Goal: Transaction & Acquisition: Book appointment/travel/reservation

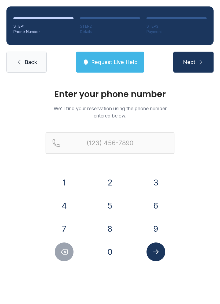
click at [111, 222] on button "8" at bounding box center [110, 228] width 19 height 19
click at [105, 251] on button "0" at bounding box center [110, 251] width 19 height 19
click at [156, 200] on button "6" at bounding box center [156, 205] width 19 height 19
click at [107, 246] on button "0" at bounding box center [110, 251] width 19 height 19
click at [152, 178] on button "3" at bounding box center [156, 182] width 19 height 19
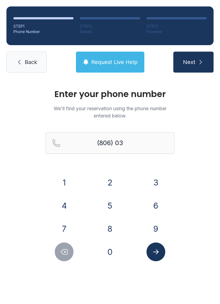
click at [160, 197] on button "6" at bounding box center [156, 205] width 19 height 19
click at [72, 254] on button "Delete number" at bounding box center [64, 251] width 19 height 19
click at [67, 248] on icon "Delete number" at bounding box center [64, 251] width 8 height 8
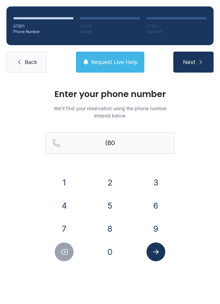
click at [152, 178] on button "3" at bounding box center [156, 182] width 19 height 19
click at [162, 206] on button "6" at bounding box center [156, 205] width 19 height 19
click at [111, 252] on button "0" at bounding box center [110, 251] width 19 height 19
click at [149, 180] on button "3" at bounding box center [156, 182] width 19 height 19
click at [156, 203] on button "6" at bounding box center [156, 205] width 19 height 19
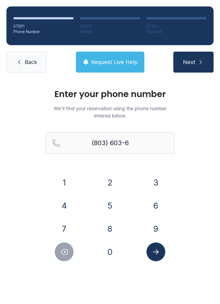
click at [115, 200] on button "5" at bounding box center [110, 205] width 19 height 19
click at [149, 192] on div "1 2 3 4 5 6 7 8 9 0" at bounding box center [110, 217] width 129 height 88
click at [70, 176] on button "1" at bounding box center [64, 182] width 19 height 19
click at [70, 249] on button "Delete number" at bounding box center [64, 251] width 19 height 19
click at [159, 204] on button "6" at bounding box center [156, 205] width 19 height 19
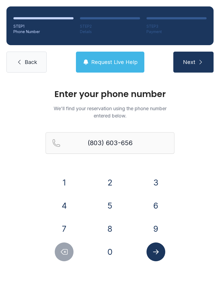
click at [73, 180] on button "1" at bounding box center [64, 182] width 19 height 19
click at [168, 259] on div at bounding box center [155, 251] width 37 height 19
click at [151, 251] on button "Submit lookup form" at bounding box center [156, 251] width 19 height 19
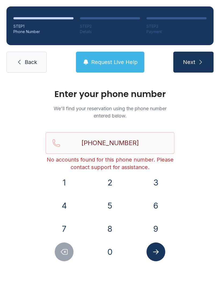
click at [198, 50] on div "STEP 1 Phone Number STEP 2 Details STEP 3 Payment Back Request Live Help Next" at bounding box center [110, 39] width 220 height 79
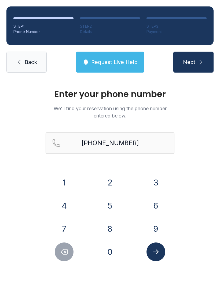
click at [198, 62] on icon "submit" at bounding box center [201, 62] width 6 height 6
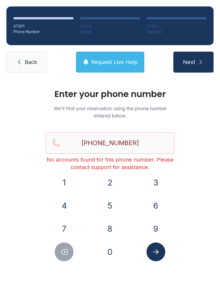
click at [155, 248] on icon "Submit lookup form" at bounding box center [156, 251] width 8 height 8
click at [158, 268] on div "Enter your phone number We'll find your reservation using the phone number ente…" at bounding box center [110, 180] width 220 height 203
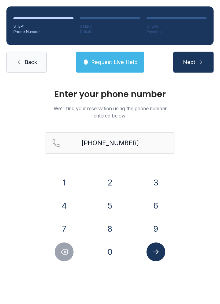
click at [63, 251] on icon "Delete number" at bounding box center [64, 251] width 8 height 8
click at [63, 250] on icon "Delete number" at bounding box center [64, 251] width 8 height 8
click at [67, 248] on icon "Delete number" at bounding box center [64, 251] width 8 height 8
click at [66, 248] on icon "Delete number" at bounding box center [64, 251] width 8 height 8
click at [65, 245] on button "Delete number" at bounding box center [64, 251] width 19 height 19
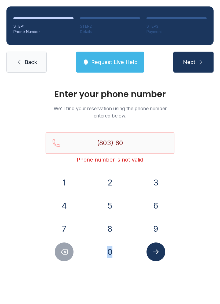
click at [61, 245] on button "Delete number" at bounding box center [64, 251] width 19 height 19
click at [60, 246] on button "Delete number" at bounding box center [64, 251] width 19 height 19
type input "(8"
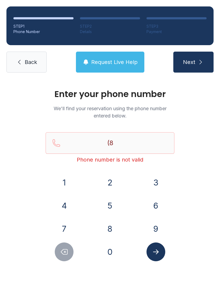
click at [64, 244] on button "Delete number" at bounding box center [64, 251] width 19 height 19
click at [61, 250] on icon "Delete number" at bounding box center [64, 251] width 8 height 8
click at [118, 228] on button "8" at bounding box center [110, 228] width 19 height 19
click at [110, 247] on button "0" at bounding box center [110, 251] width 19 height 19
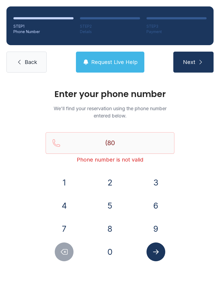
click at [148, 184] on button "3" at bounding box center [156, 182] width 19 height 19
click at [151, 206] on button "6" at bounding box center [156, 205] width 19 height 19
click at [106, 251] on button "0" at bounding box center [110, 251] width 19 height 19
click at [147, 183] on button "3" at bounding box center [156, 182] width 19 height 19
click at [153, 199] on button "6" at bounding box center [156, 205] width 19 height 19
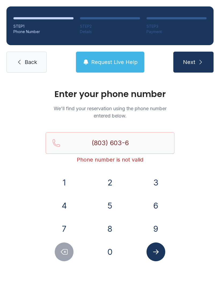
click at [105, 206] on button "5" at bounding box center [110, 205] width 19 height 19
click at [67, 177] on button "1" at bounding box center [64, 182] width 19 height 19
click at [65, 250] on icon "Delete number" at bounding box center [64, 251] width 8 height 8
click at [145, 208] on div "6" at bounding box center [155, 205] width 37 height 19
click at [66, 174] on button "1" at bounding box center [64, 182] width 19 height 19
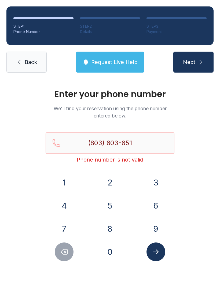
click at [69, 251] on button "Delete number" at bounding box center [64, 251] width 19 height 19
click at [160, 209] on button "6" at bounding box center [156, 205] width 19 height 19
click at [71, 176] on button "1" at bounding box center [64, 182] width 19 height 19
type input "[PHONE_NUMBER]"
click at [156, 252] on icon "Submit lookup form" at bounding box center [156, 251] width 8 height 8
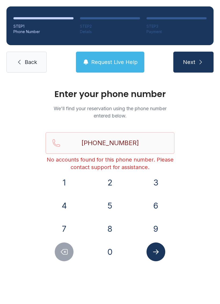
click at [196, 59] on button "Next" at bounding box center [193, 62] width 40 height 21
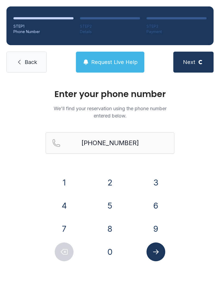
click at [38, 64] on link "Back" at bounding box center [26, 62] width 40 height 21
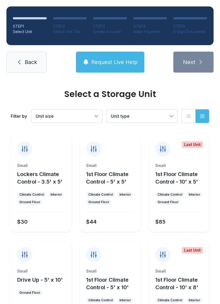
click at [25, 61] on span "Back" at bounding box center [31, 62] width 12 height 8
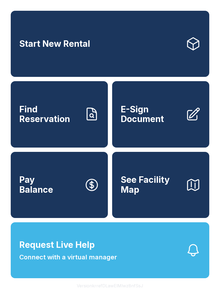
click at [103, 112] on link "Find Reservation" at bounding box center [59, 114] width 97 height 66
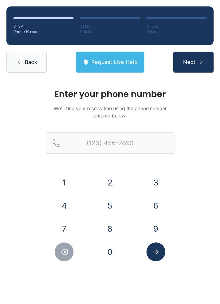
click at [110, 232] on button "8" at bounding box center [110, 228] width 19 height 19
click at [110, 250] on button "0" at bounding box center [110, 251] width 19 height 19
click at [157, 201] on button "6" at bounding box center [156, 205] width 19 height 19
click at [115, 235] on button "8" at bounding box center [110, 228] width 19 height 19
click at [71, 254] on button "Delete number" at bounding box center [64, 251] width 19 height 19
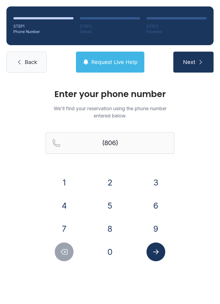
click at [71, 254] on button "Delete number" at bounding box center [64, 251] width 19 height 19
click at [154, 184] on button "3" at bounding box center [156, 182] width 19 height 19
click at [156, 209] on button "6" at bounding box center [156, 205] width 19 height 19
click at [112, 242] on button "0" at bounding box center [110, 251] width 19 height 19
click at [153, 181] on button "3" at bounding box center [156, 182] width 19 height 19
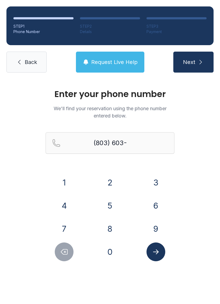
click at [156, 198] on button "6" at bounding box center [156, 205] width 19 height 19
click at [155, 201] on button "6" at bounding box center [156, 205] width 19 height 19
click at [80, 176] on div "1" at bounding box center [64, 182] width 37 height 19
click at [70, 246] on button "Delete number" at bounding box center [64, 251] width 19 height 19
click at [111, 204] on button "5" at bounding box center [110, 205] width 19 height 19
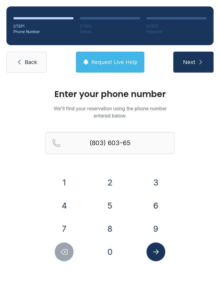
click at [156, 208] on button "6" at bounding box center [156, 205] width 19 height 19
click at [64, 176] on button "1" at bounding box center [64, 182] width 19 height 19
type input "[PHONE_NUMBER]"
click at [155, 260] on button "Submit lookup form" at bounding box center [156, 251] width 19 height 19
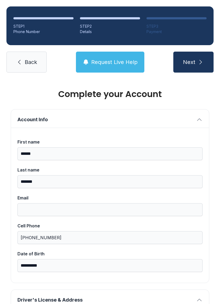
click at [160, 251] on div "Date of Birth" at bounding box center [109, 253] width 185 height 6
click at [160, 259] on input "**********" at bounding box center [109, 265] width 185 height 13
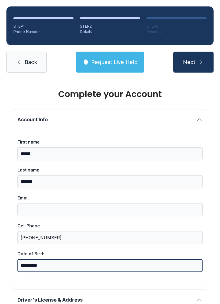
scroll to position [13, 0]
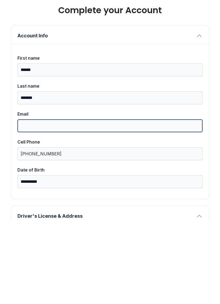
click at [101, 203] on input "Email" at bounding box center [109, 209] width 185 height 13
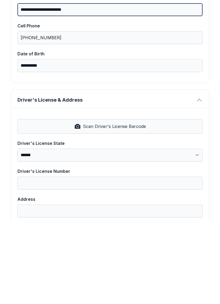
scroll to position [121, 0]
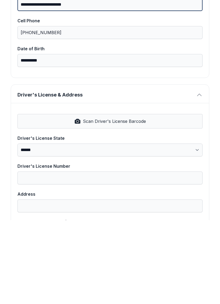
type input "**********"
click at [152, 198] on button "Scan Driver's License Barcode" at bounding box center [109, 205] width 185 height 14
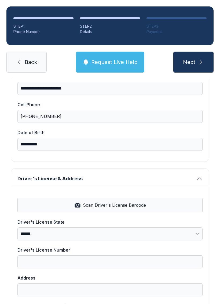
select select "**"
type input "*********"
type input "**********"
type input "********"
select select "**"
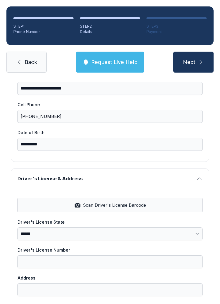
type input "*****"
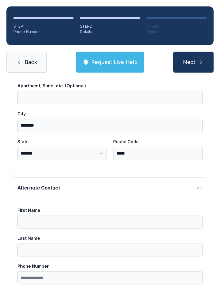
scroll to position [341, 0]
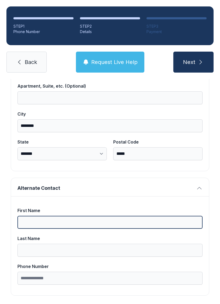
click at [100, 215] on input "First Name" at bounding box center [109, 221] width 185 height 13
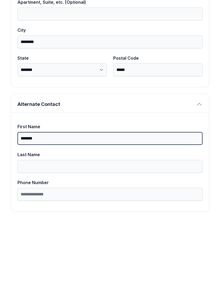
type input "*******"
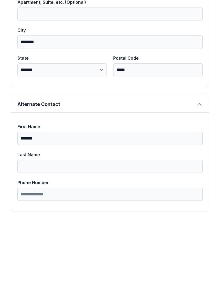
click at [75, 243] on input "Last Name" at bounding box center [109, 249] width 185 height 13
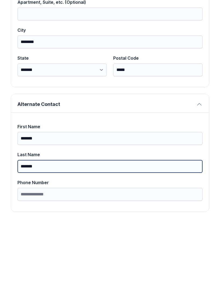
type input "*******"
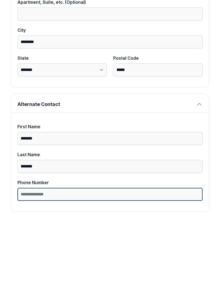
click at [86, 271] on input "Phone Number" at bounding box center [109, 277] width 185 height 13
type input "**********"
click at [193, 52] on button "Next" at bounding box center [193, 62] width 40 height 21
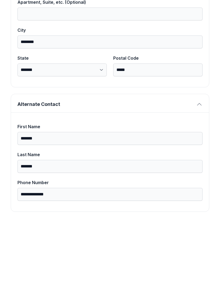
click at [207, 41] on div "**********" at bounding box center [110, 69] width 198 height 204
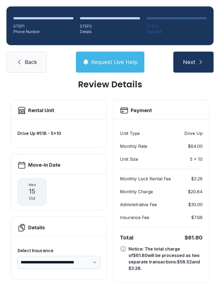
scroll to position [0, 0]
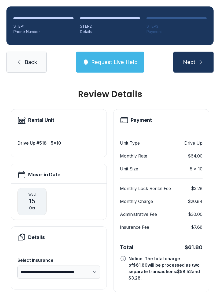
click at [206, 52] on button "Next" at bounding box center [193, 62] width 40 height 21
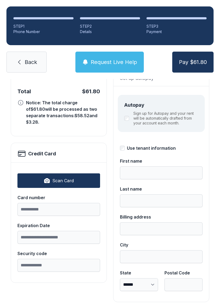
scroll to position [54, 0]
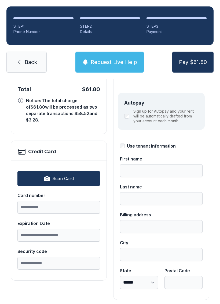
click at [71, 171] on button "Scan Card" at bounding box center [58, 178] width 83 height 14
click at [64, 204] on input "Card number" at bounding box center [58, 206] width 83 height 13
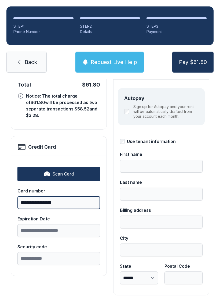
scroll to position [59, 0]
type input "**********"
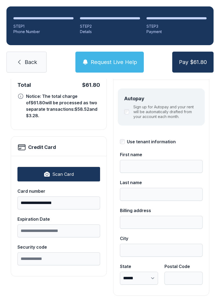
click at [71, 215] on div "Expiration Date" at bounding box center [58, 218] width 83 height 6
click at [71, 224] on input "Expiration Date" at bounding box center [58, 230] width 83 height 13
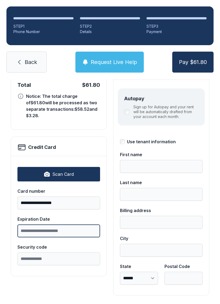
scroll to position [13, 0]
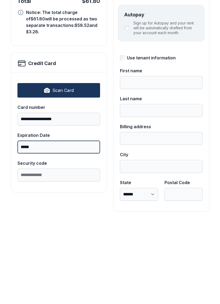
type input "*****"
click at [65, 252] on input "Security code" at bounding box center [58, 258] width 83 height 13
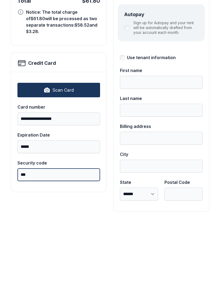
scroll to position [59, 0]
type input "***"
click at [193, 52] on button "Pay $61.80" at bounding box center [192, 62] width 41 height 21
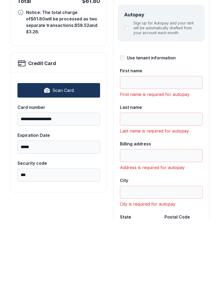
type input "******"
type input "*******"
type input "**********"
type input "********"
select select "**"
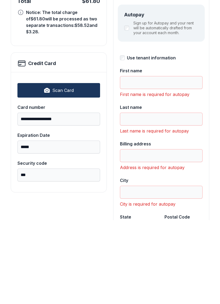
type input "*****"
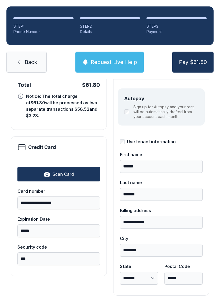
click at [196, 58] on span "Pay $61.80" at bounding box center [193, 62] width 28 height 8
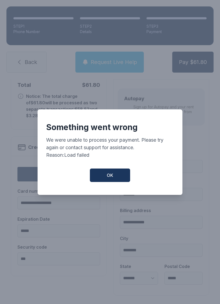
click at [116, 173] on button "OK" at bounding box center [110, 174] width 40 height 13
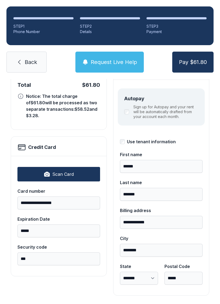
click at [117, 58] on span "Request Live Help" at bounding box center [114, 62] width 46 height 8
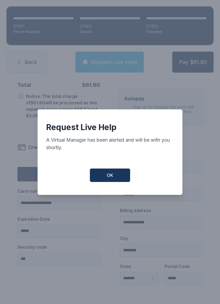
click at [114, 173] on button "OK" at bounding box center [110, 174] width 40 height 13
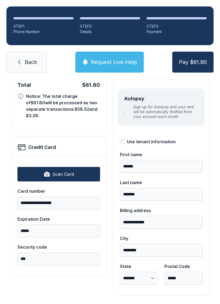
click at [183, 58] on span "Pay $61.80" at bounding box center [193, 62] width 28 height 8
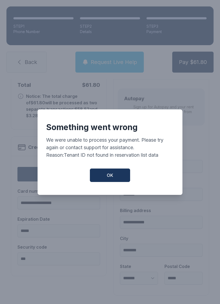
click at [113, 172] on span "OK" at bounding box center [110, 175] width 6 height 6
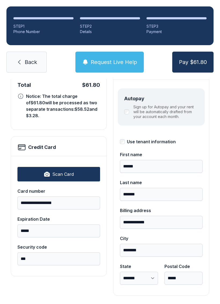
click at [122, 52] on button "Request Live Help" at bounding box center [109, 62] width 68 height 21
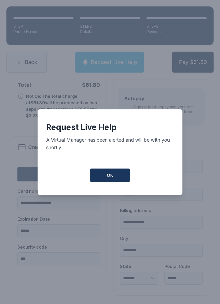
click at [115, 171] on button "OK" at bounding box center [110, 174] width 40 height 13
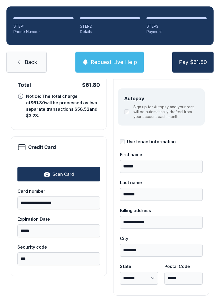
click at [195, 53] on button "Pay $61.80" at bounding box center [192, 62] width 41 height 21
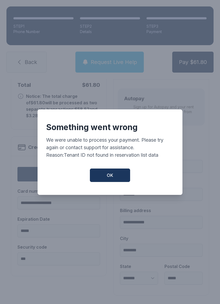
click at [116, 172] on button "OK" at bounding box center [110, 174] width 40 height 13
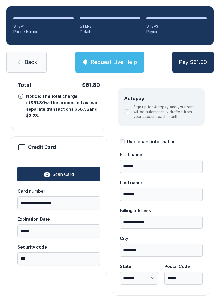
click at [37, 53] on link "Back" at bounding box center [26, 62] width 40 height 21
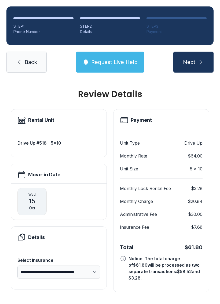
click at [31, 66] on link "Back" at bounding box center [26, 62] width 40 height 21
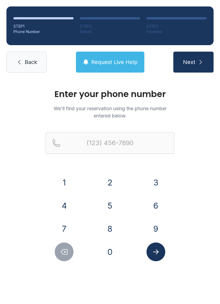
click at [28, 64] on span "Back" at bounding box center [31, 62] width 12 height 8
